Goal: Check status: Check status

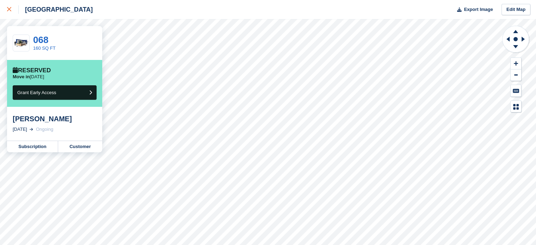
click at [9, 11] on icon at bounding box center [9, 9] width 4 height 4
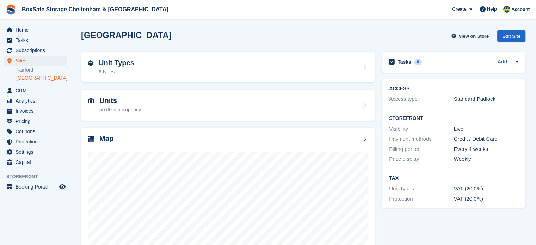
scroll to position [55, 0]
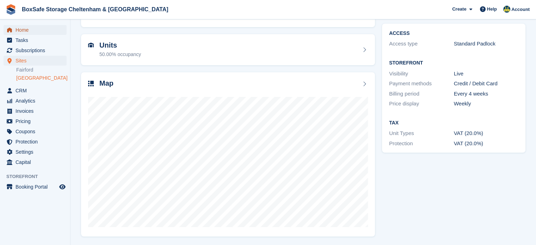
click at [42, 31] on span "Home" at bounding box center [37, 30] width 42 height 10
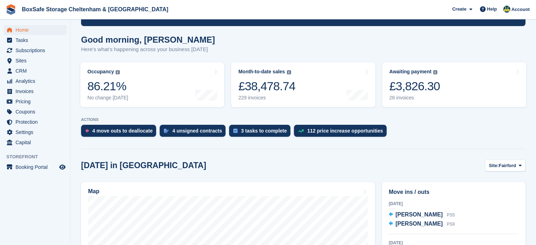
scroll to position [51, 0]
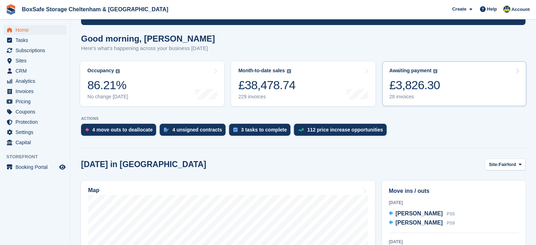
click at [458, 91] on link "Awaiting payment The total outstanding balance on all open invoices. £3,826.30 …" at bounding box center [455, 83] width 144 height 45
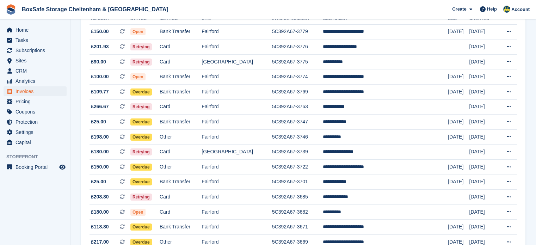
scroll to position [94, 0]
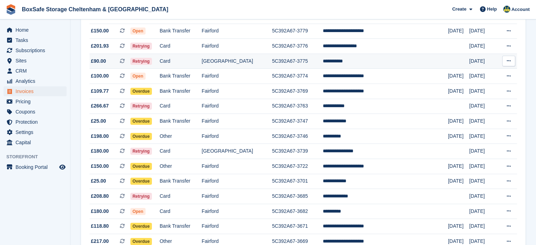
click at [378, 63] on td "**********" at bounding box center [385, 61] width 125 height 15
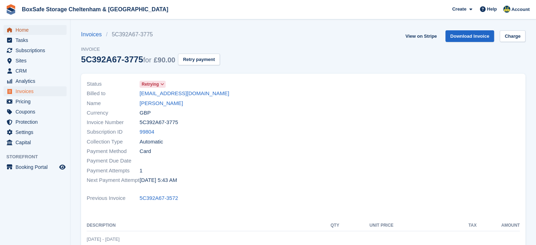
click at [16, 31] on span "Home" at bounding box center [37, 30] width 42 height 10
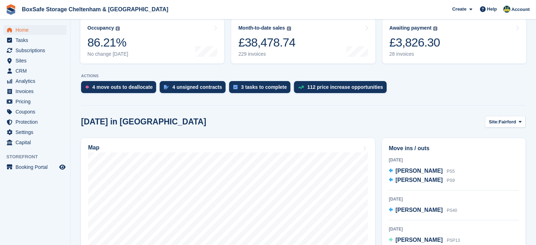
scroll to position [94, 0]
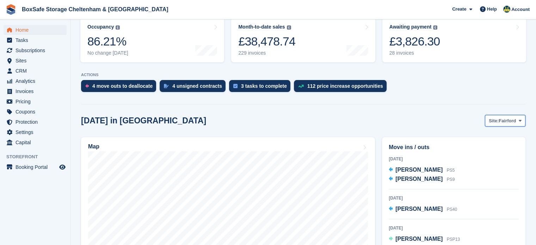
click at [506, 124] on span "Fairford" at bounding box center [507, 120] width 17 height 7
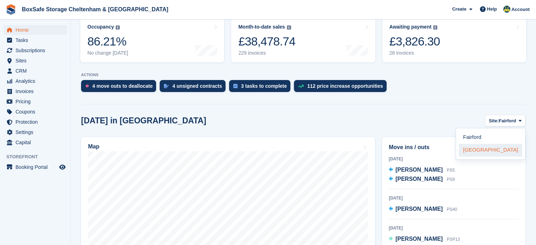
click at [477, 155] on link "[GEOGRAPHIC_DATA]" at bounding box center [490, 150] width 63 height 13
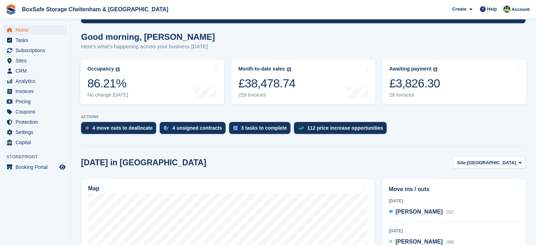
scroll to position [63, 0]
